Goal: Task Accomplishment & Management: Complete application form

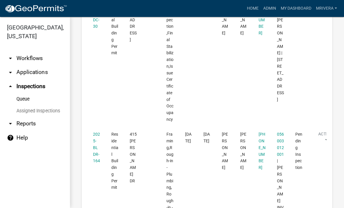
scroll to position [152, 0]
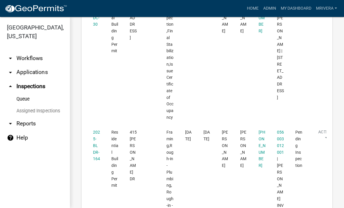
scroll to position [154, 0]
click at [94, 155] on link "2025-BLDR-164" at bounding box center [96, 144] width 7 height 31
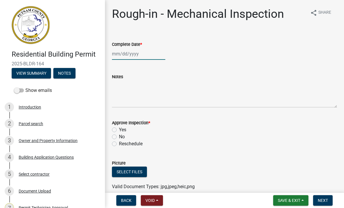
click at [137, 57] on div at bounding box center [138, 54] width 53 height 12
select select "10"
select select "2025"
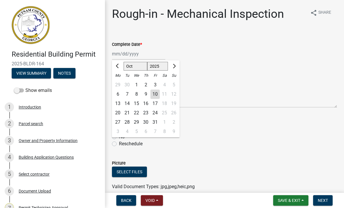
click at [155, 94] on div "10" at bounding box center [155, 94] width 9 height 9
type input "[DATE]"
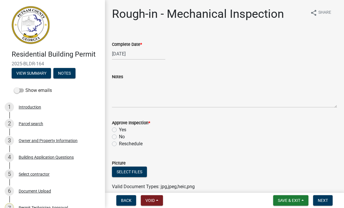
click at [119, 128] on label "Yes" at bounding box center [122, 129] width 7 height 7
click at [119, 128] on input "Yes" at bounding box center [121, 128] width 4 height 4
radio input "true"
click at [324, 201] on span "Next" at bounding box center [323, 200] width 10 height 5
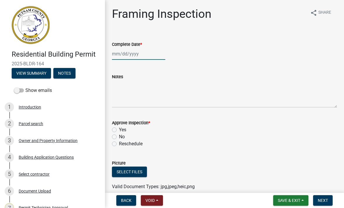
click at [142, 56] on div at bounding box center [138, 54] width 53 height 12
select select "10"
select select "2025"
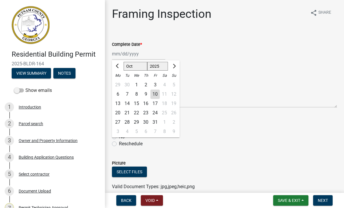
click at [155, 95] on div "10" at bounding box center [155, 94] width 9 height 9
type input "[DATE]"
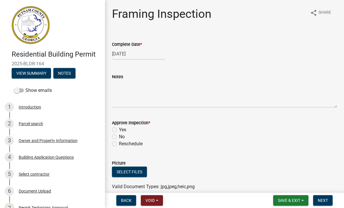
click at [117, 127] on div "Yes" at bounding box center [224, 129] width 225 height 7
click at [119, 130] on label "Yes" at bounding box center [122, 129] width 7 height 7
click at [119, 130] on input "Yes" at bounding box center [121, 128] width 4 height 4
radio input "true"
click at [328, 198] on span "Next" at bounding box center [323, 200] width 10 height 5
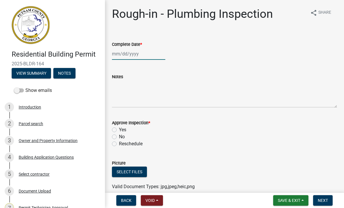
click at [152, 55] on div at bounding box center [138, 54] width 53 height 12
select select "10"
select select "2025"
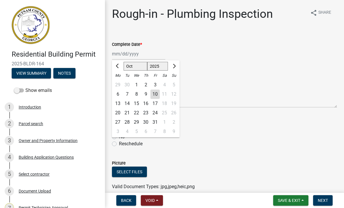
click at [157, 94] on div "10" at bounding box center [155, 94] width 9 height 9
type input "[DATE]"
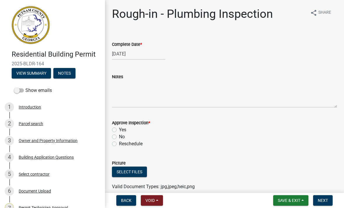
click at [119, 129] on label "Yes" at bounding box center [122, 129] width 7 height 7
click at [119, 129] on input "Yes" at bounding box center [121, 128] width 4 height 4
radio input "true"
click at [319, 200] on span "Next" at bounding box center [323, 200] width 10 height 5
click at [121, 58] on div at bounding box center [138, 54] width 53 height 12
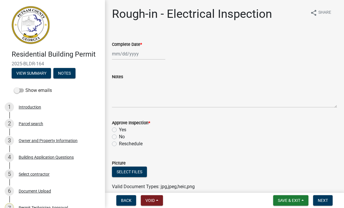
select select "10"
select select "2025"
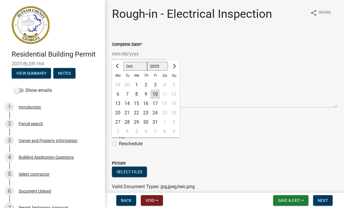
click at [156, 94] on div "10" at bounding box center [155, 94] width 9 height 9
type input "[DATE]"
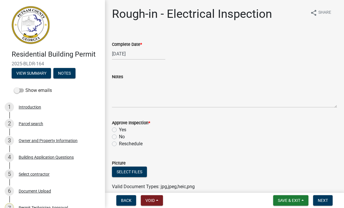
click at [122, 130] on label "Yes" at bounding box center [122, 129] width 7 height 7
click at [122, 130] on input "Yes" at bounding box center [121, 128] width 4 height 4
radio input "true"
click at [326, 199] on span "Next" at bounding box center [323, 200] width 10 height 5
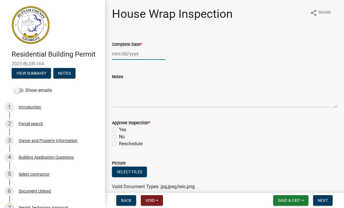
click at [131, 55] on div at bounding box center [138, 54] width 53 height 12
select select "10"
select select "2025"
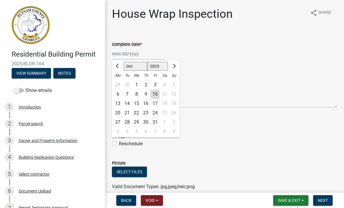
click at [156, 97] on div "10" at bounding box center [155, 94] width 9 height 9
type input "[DATE]"
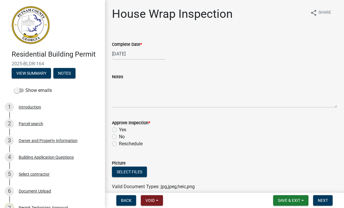
click at [119, 129] on label "Yes" at bounding box center [122, 129] width 7 height 7
click at [119, 129] on input "Yes" at bounding box center [121, 128] width 4 height 4
radio input "true"
click at [325, 200] on span "Next" at bounding box center [323, 200] width 10 height 5
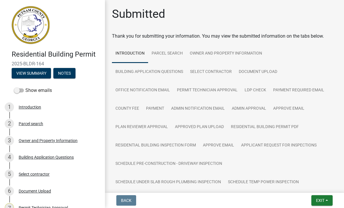
click at [325, 202] on span "Exit" at bounding box center [320, 200] width 8 height 5
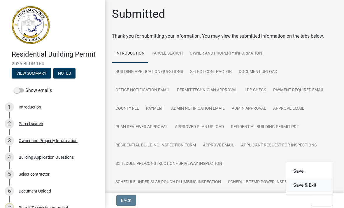
click at [321, 186] on button "Save & Exit" at bounding box center [309, 185] width 47 height 14
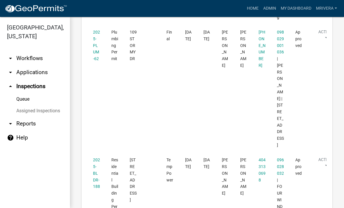
scroll to position [523, 0]
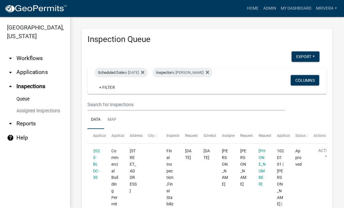
click at [143, 72] on div "Scheduled Date is [DATE]" at bounding box center [121, 72] width 53 height 9
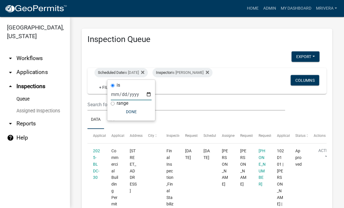
click at [145, 89] on input "[DATE]" at bounding box center [131, 94] width 41 height 12
type input "[DATE]"
click at [132, 112] on button "Done" at bounding box center [131, 111] width 41 height 11
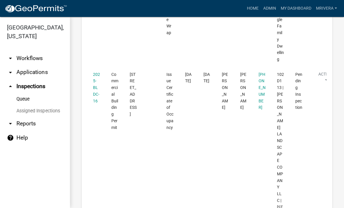
scroll to position [288, 0]
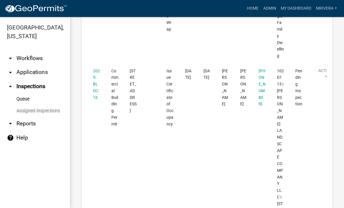
click at [96, 69] on link "2025-BLDC-16" at bounding box center [96, 84] width 7 height 31
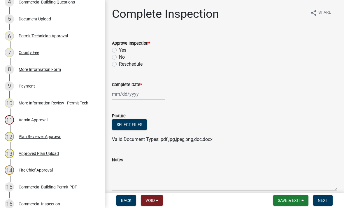
scroll to position [155, 0]
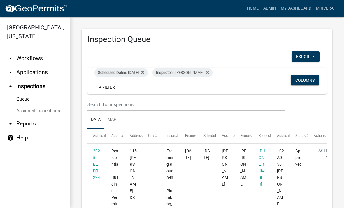
click at [193, 76] on div "Inspector is [PERSON_NAME]" at bounding box center [183, 72] width 60 height 9
select select "07642ab0-564c-47bb-824b-0ccf2da83593"
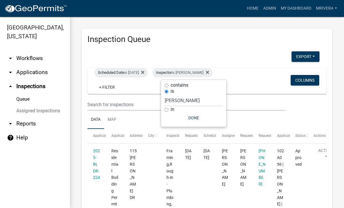
click at [197, 72] on div "Inspector is [PERSON_NAME]" at bounding box center [183, 72] width 60 height 9
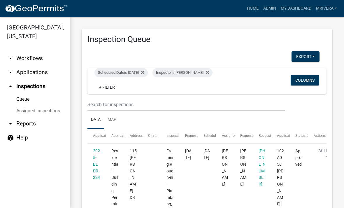
click at [201, 74] on div "Inspector is [PERSON_NAME]" at bounding box center [183, 72] width 60 height 9
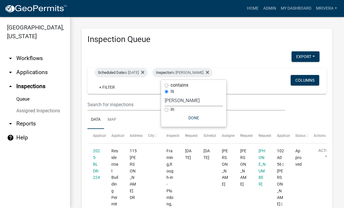
click at [203, 100] on select "Select an option None [PERSON_NAME] [PERSON_NAME] [PERSON_NAME] Quistan [PERSON…" at bounding box center [194, 101] width 58 height 12
select select "a0ea4169-8540-4a2c-b9f4-cf4c1ffdeb95"
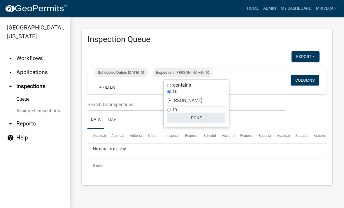
click at [203, 119] on button "Done" at bounding box center [196, 118] width 58 height 11
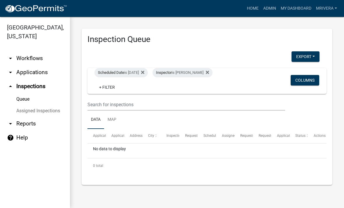
click at [197, 73] on div "Inspector is [PERSON_NAME]" at bounding box center [183, 72] width 60 height 9
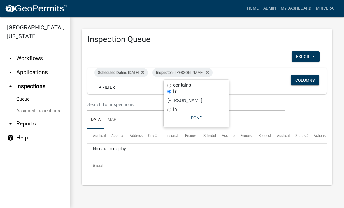
click at [205, 98] on select "Select an option None [PERSON_NAME] [PERSON_NAME] [PERSON_NAME] Quistan [PERSON…" at bounding box center [196, 101] width 58 height 12
select select "07642ab0-564c-47bb-824b-0ccf2da83593"
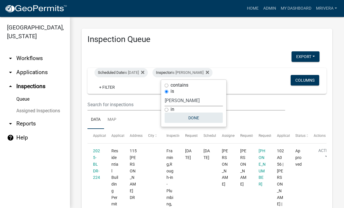
click at [200, 120] on button "Done" at bounding box center [194, 118] width 58 height 11
